Goal: Information Seeking & Learning: Learn about a topic

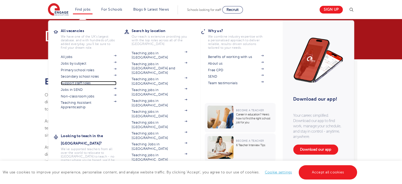
click at [84, 84] on link "Support staff roles" at bounding box center [89, 83] width 56 height 4
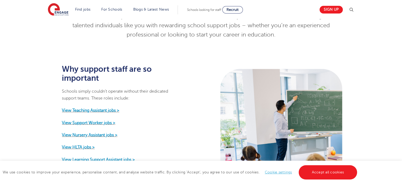
scroll to position [264, 0]
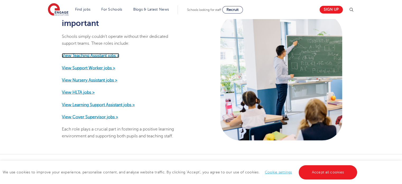
click at [109, 53] on strong "View Teaching Assistant jobs >" at bounding box center [90, 55] width 57 height 5
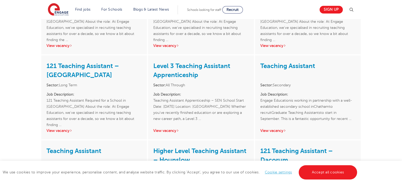
scroll to position [317, 0]
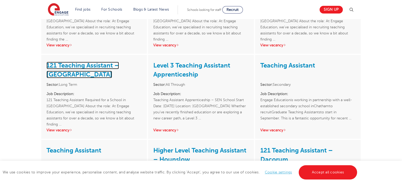
click at [63, 67] on link "121 Teaching Assistant – Wandsworth" at bounding box center [83, 70] width 72 height 16
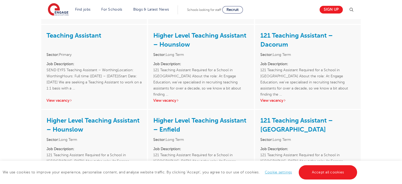
scroll to position [423, 0]
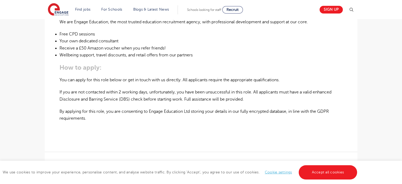
scroll to position [423, 0]
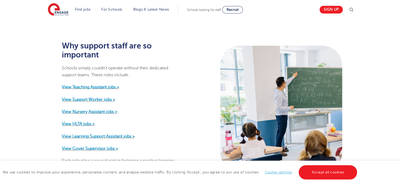
scroll to position [159, 0]
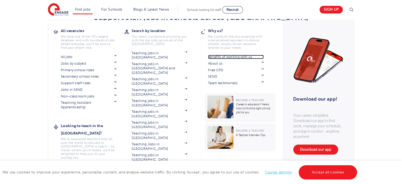
click at [230, 56] on link "Benefits of working with us" at bounding box center [236, 57] width 56 height 4
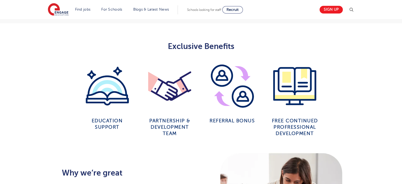
scroll to position [317, 0]
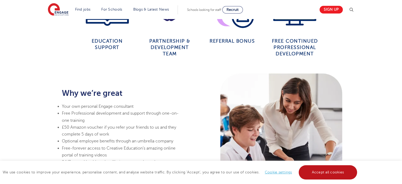
click at [331, 172] on link "Accept all cookies" at bounding box center [328, 172] width 59 height 14
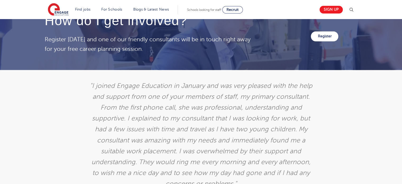
scroll to position [1163, 0]
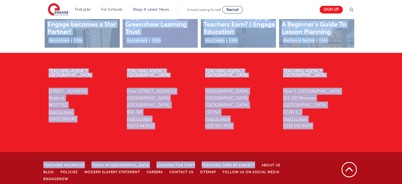
drag, startPoint x: 405, startPoint y: 134, endPoint x: 263, endPoint y: 147, distance: 141.8
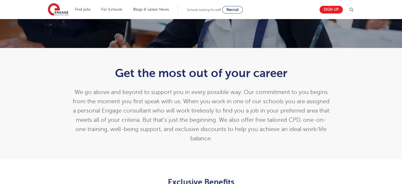
scroll to position [106, 0]
